Goal: Transaction & Acquisition: Obtain resource

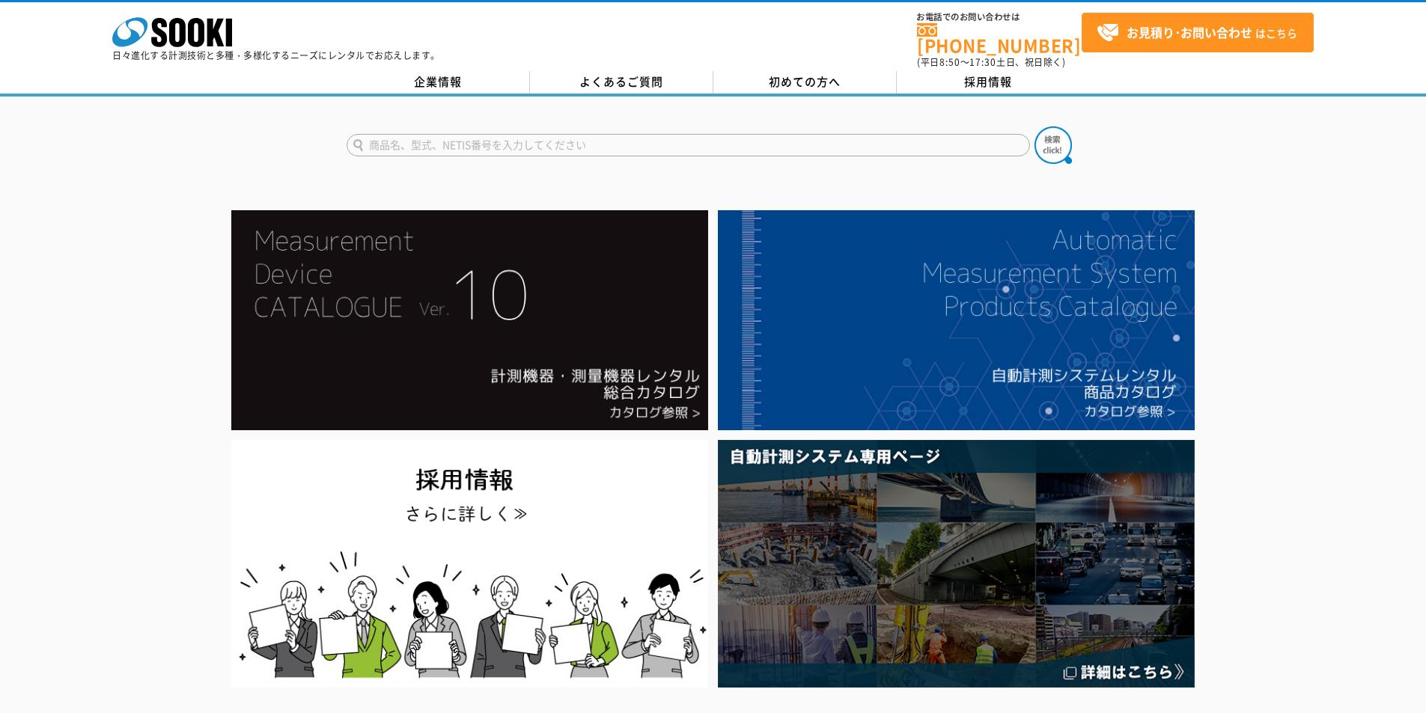
drag, startPoint x: 0, startPoint y: 0, endPoint x: 683, endPoint y: 132, distance: 695.8
click at [685, 134] on input "text" at bounding box center [687, 145] width 683 height 22
type input "18"
click at [1034, 126] on button at bounding box center [1052, 144] width 37 height 37
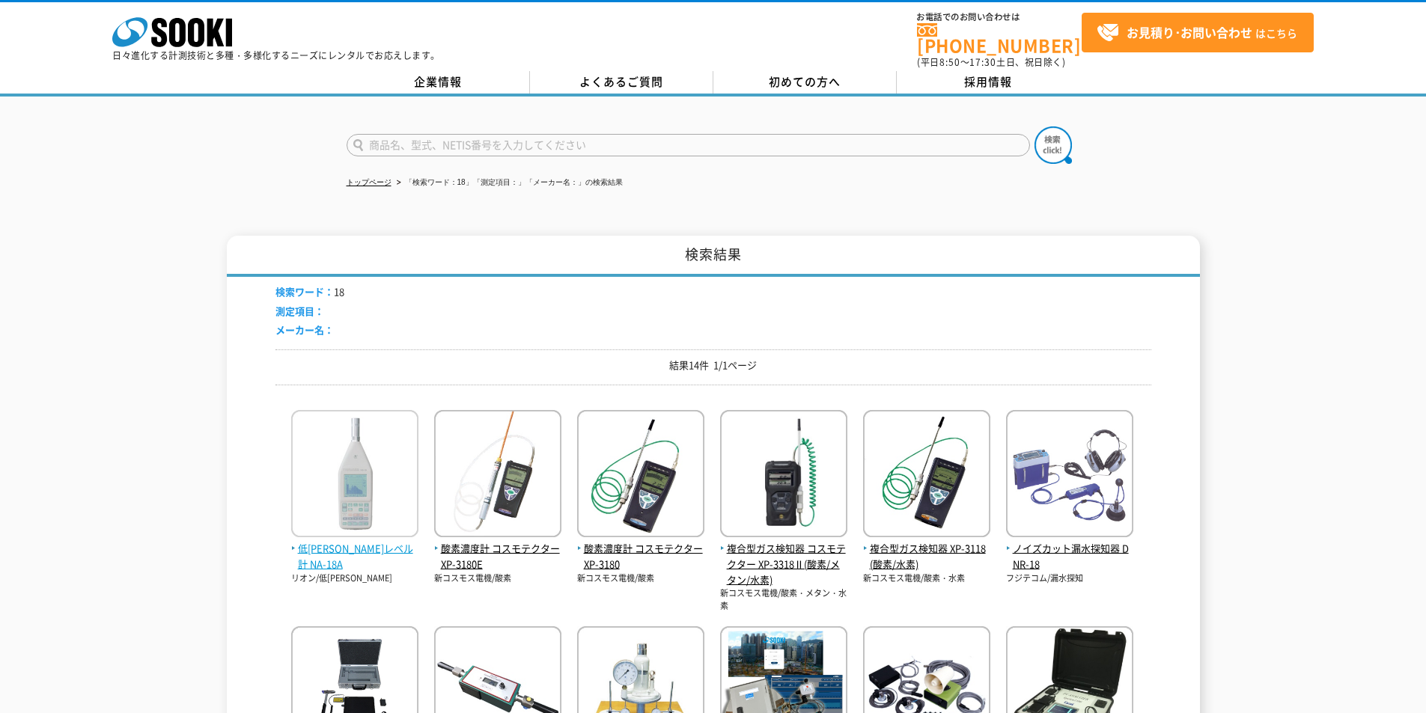
click at [326, 541] on span "低周波音レベル計 NA-18A" at bounding box center [354, 556] width 127 height 31
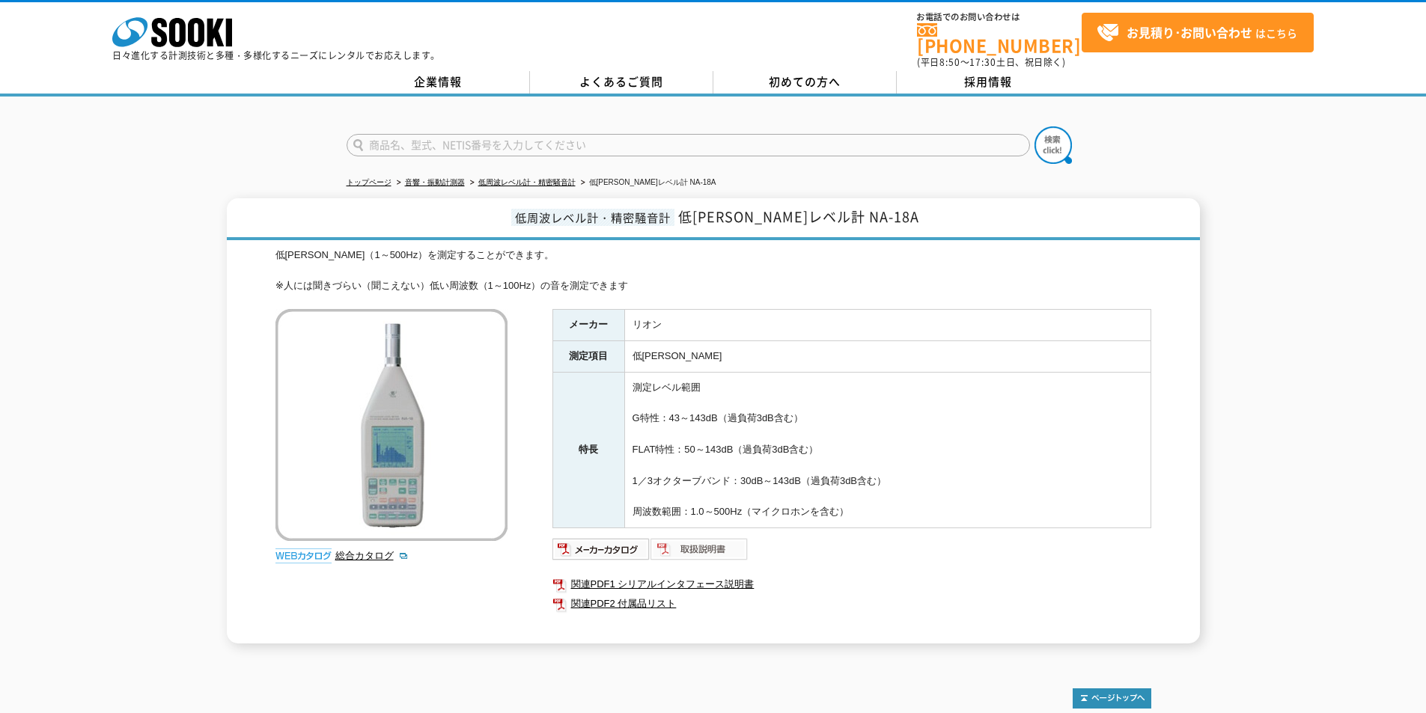
click at [686, 537] on img at bounding box center [699, 549] width 98 height 24
click at [180, 40] on icon at bounding box center [177, 32] width 16 height 29
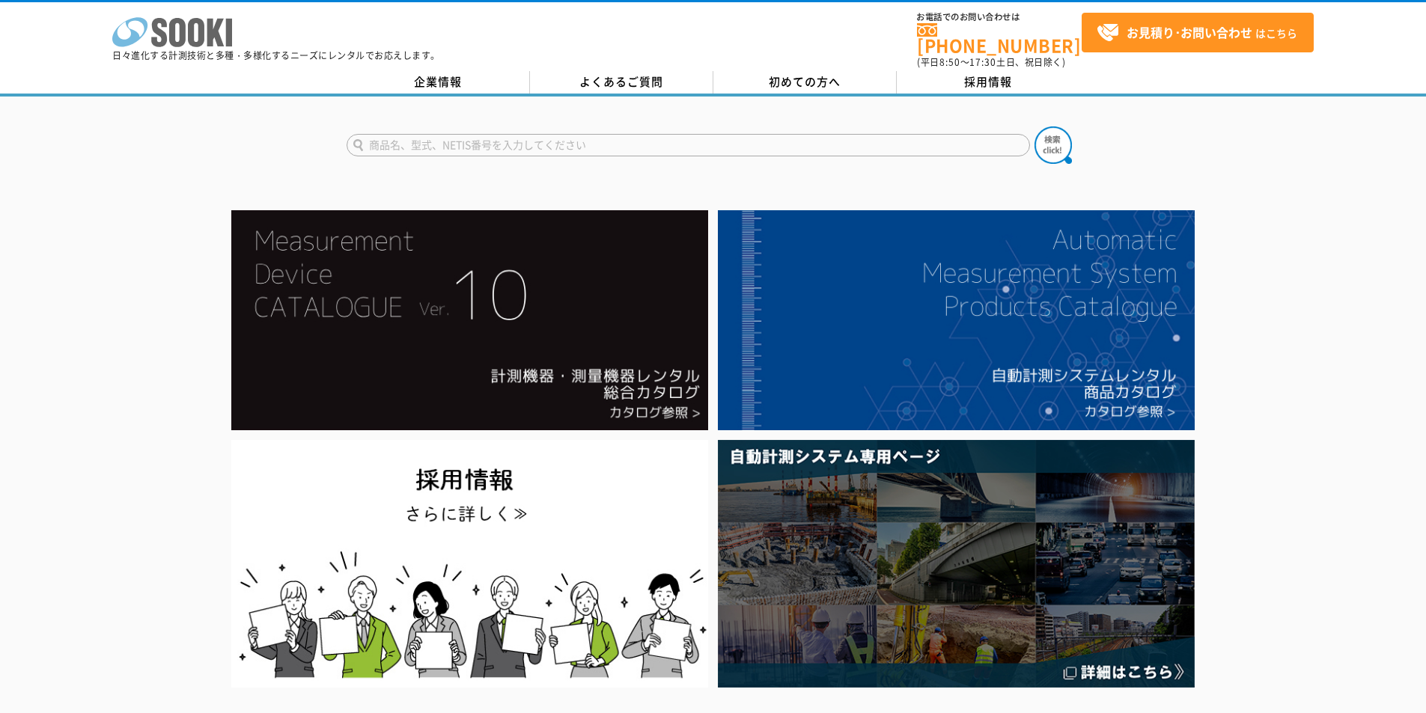
click at [171, 40] on icon at bounding box center [177, 32] width 16 height 29
